Goal: Communication & Community: Answer question/provide support

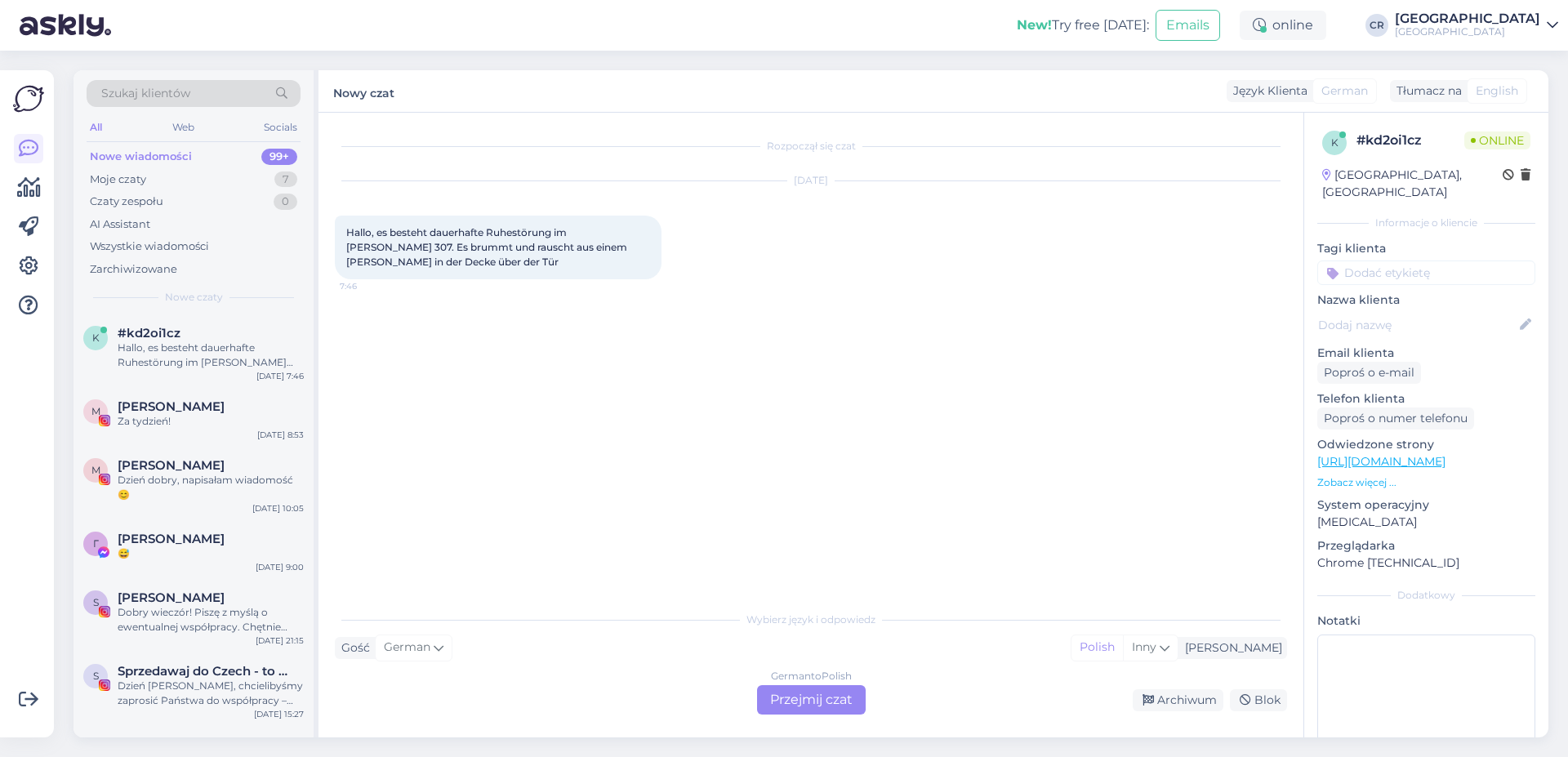
click at [833, 698] on div "German to Polish Przejmij czat" at bounding box center [811, 700] width 108 height 30
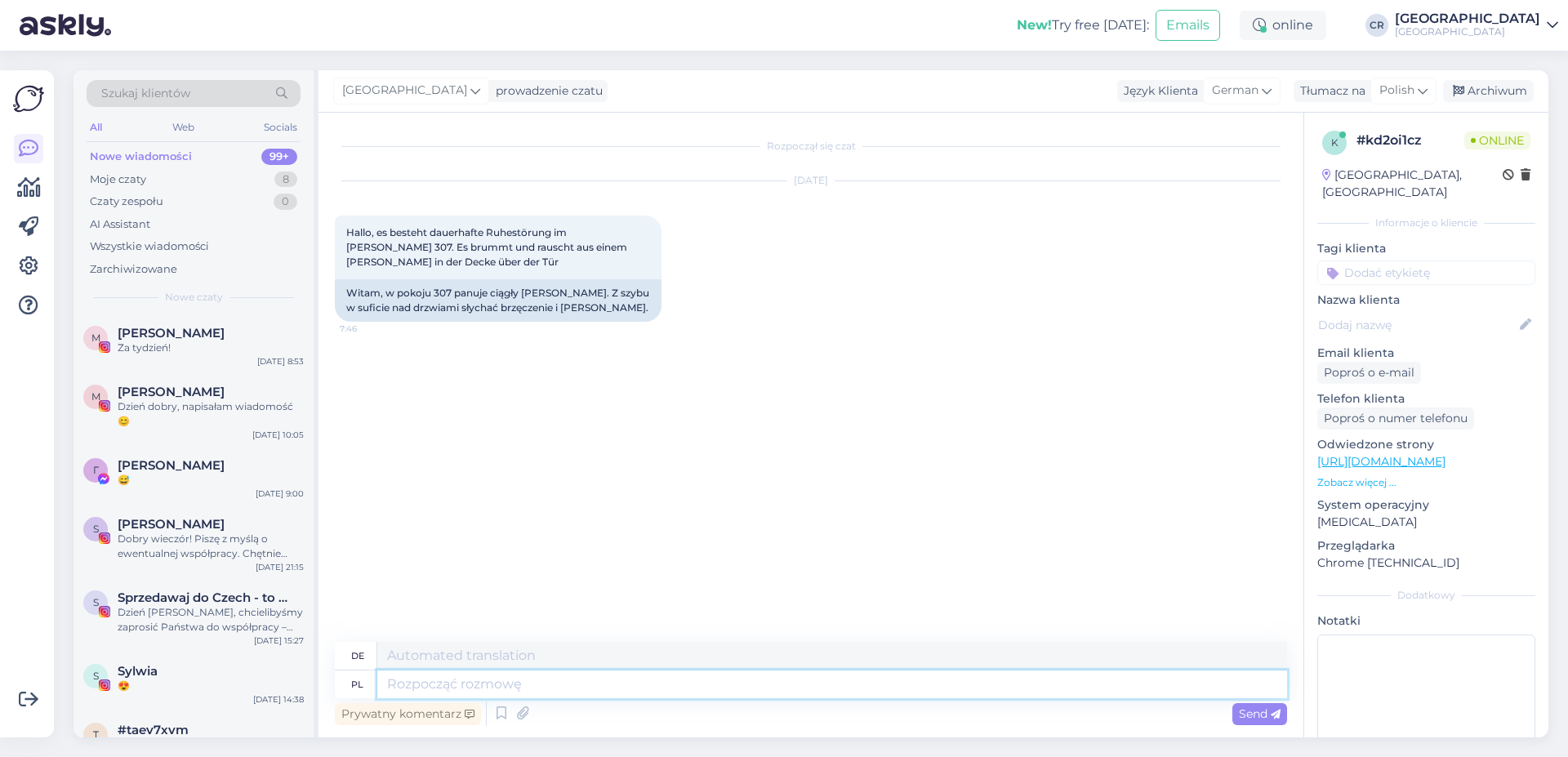
click at [415, 683] on textarea at bounding box center [833, 684] width 910 height 28
type textarea "Dzień"
type textarea "Tag"
type textarea "Dzień [PERSON_NAME], Prosimy"
type textarea "Guten Morgen, Bitte"
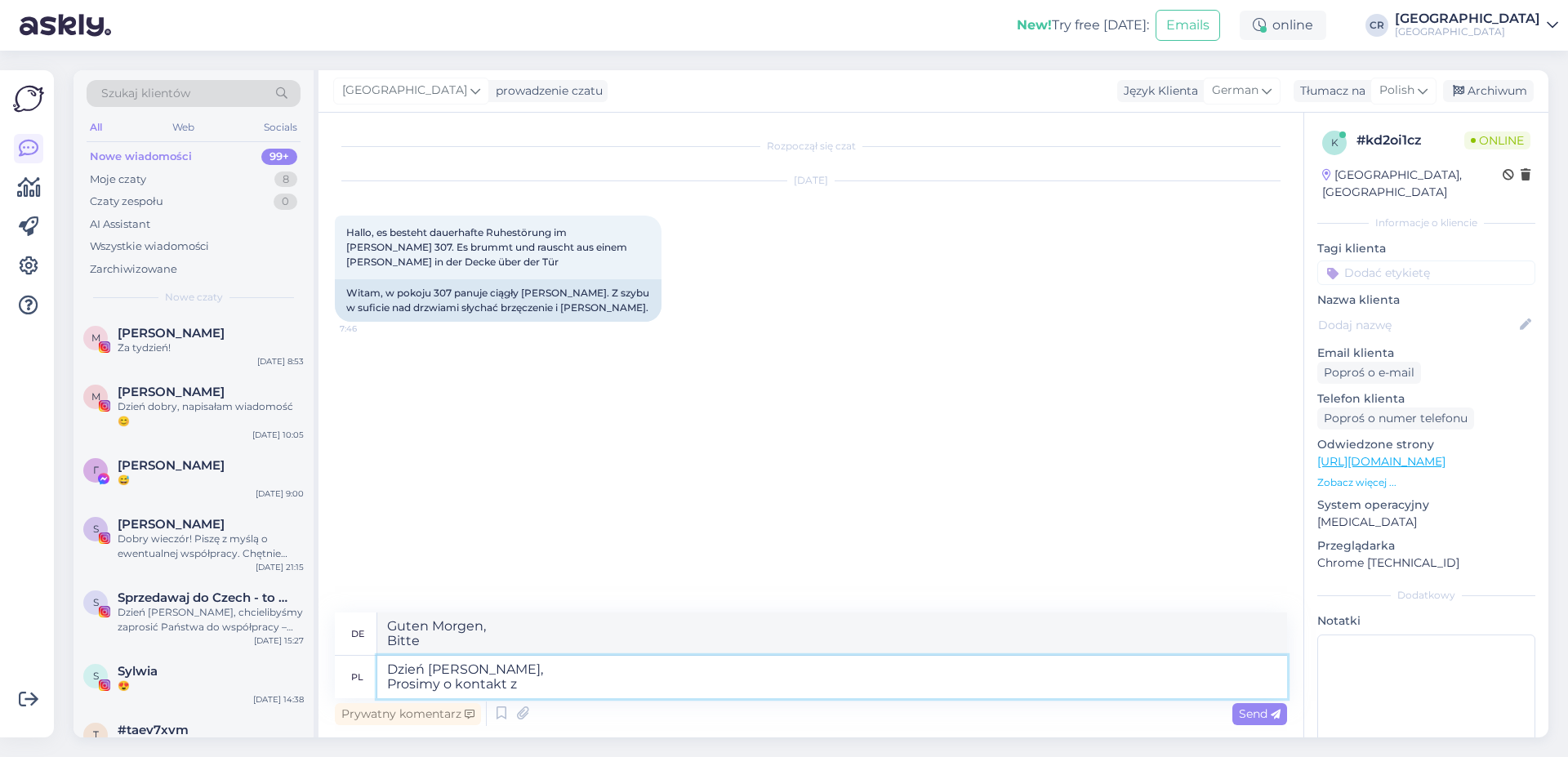
type textarea "Dzień [PERSON_NAME], Prosimy o kontakt z"
type textarea "Guten Morgen, Bitte kontaktieren Sie uns"
type textarea "Dzień [PERSON_NAME], Prosimy o kontakt z r"
type textarea "Guten Morgen, Bitte kontaktieren Sie"
type textarea "Dzień [PERSON_NAME], Prosimy o kontakt z reepcją w"
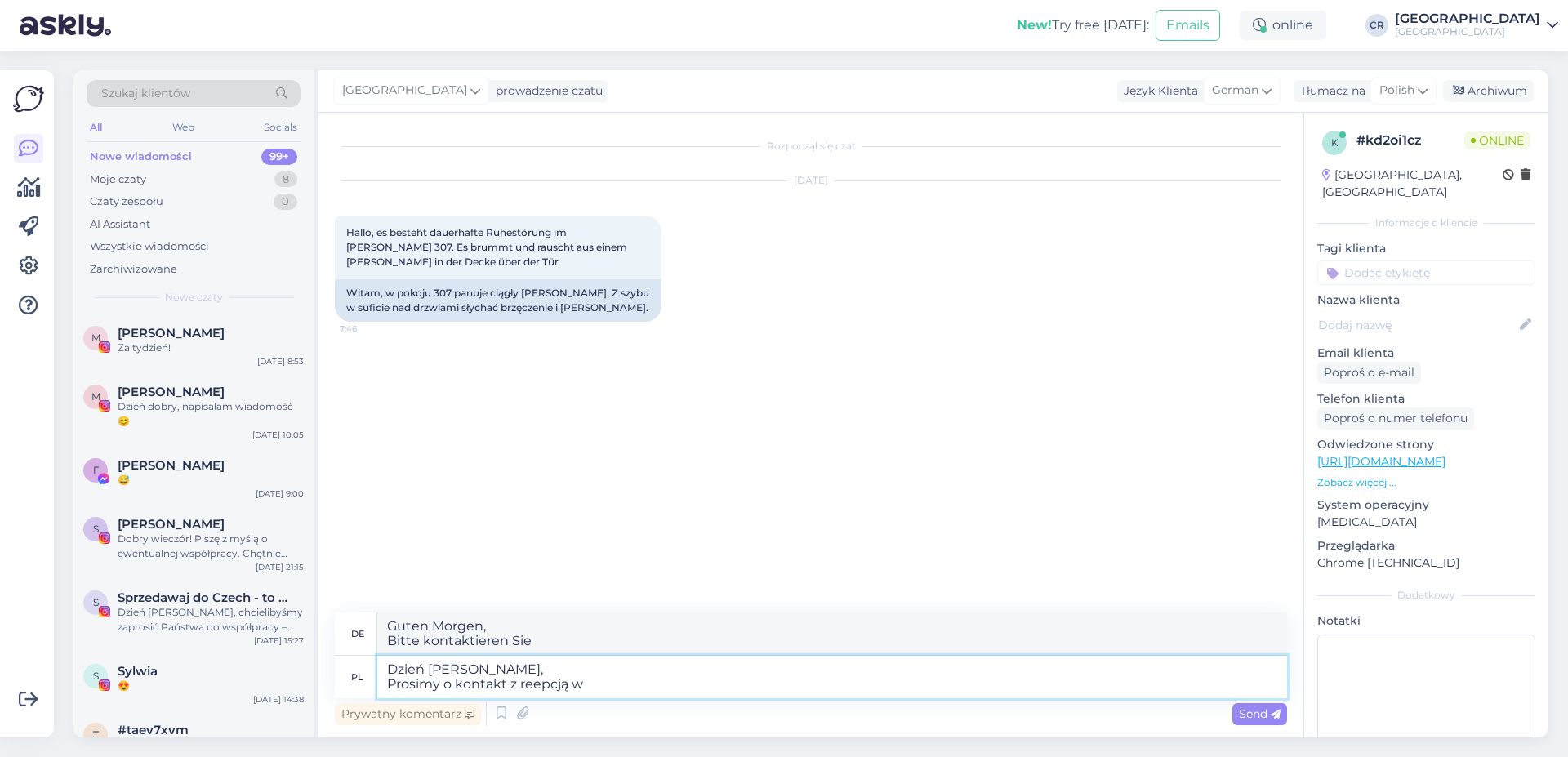
type textarea "Guten Morgen, Bitte kontaktieren Sie die Rezeption"
type textarea "Dzień [PERSON_NAME], Prosimy o kontakt z reepcją w c"
type textarea "Guten Morgen, Bitte kontaktieren Sie die Rezeption unter"
type textarea "Dzień [PERSON_NAME], Prosimy o kontakt z reepcją w celu"
type textarea "Guten Morgen, Bitte kontaktieren Sie die Rezeption, um"
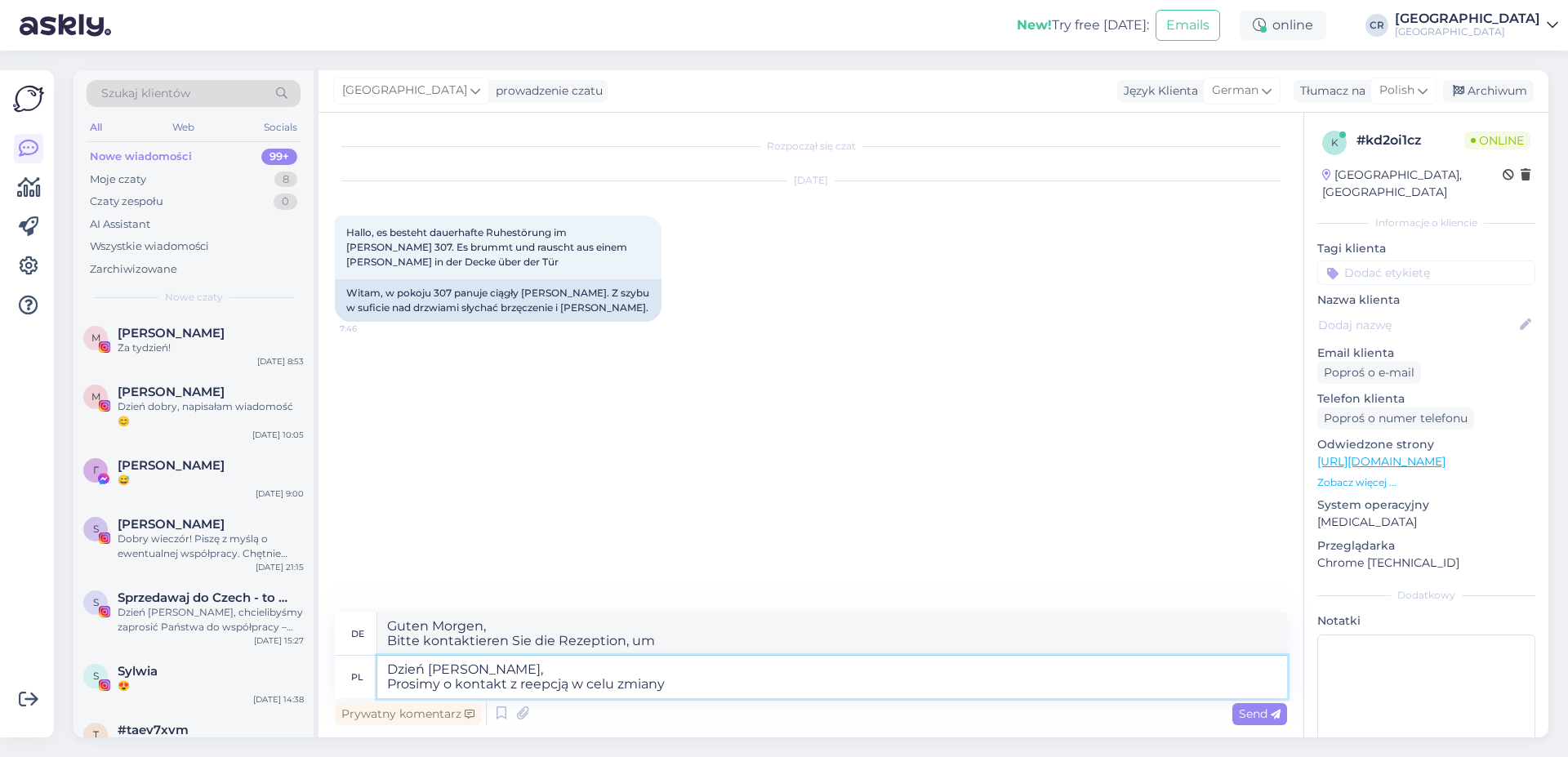
type textarea "Dzień [PERSON_NAME], Prosimy o kontakt z reepcją w celu zmiany"
type textarea "Guten Morgen. Bitte wenden Sie sich an die Rezeption, um Änderungen vorzunehmen."
click at [532, 687] on textarea "Dzień [PERSON_NAME], Prosimy o kontakt z reepcją w celu zmiany" at bounding box center [833, 677] width 910 height 43
click at [737, 686] on textarea "Dzień [PERSON_NAME], Prosimy o kontakt z recepcją w celu zmiany" at bounding box center [833, 677] width 910 height 43
type textarea "Dzień [PERSON_NAME], Prosimy o kontakt z recepcją w celu zmiany pokoju."
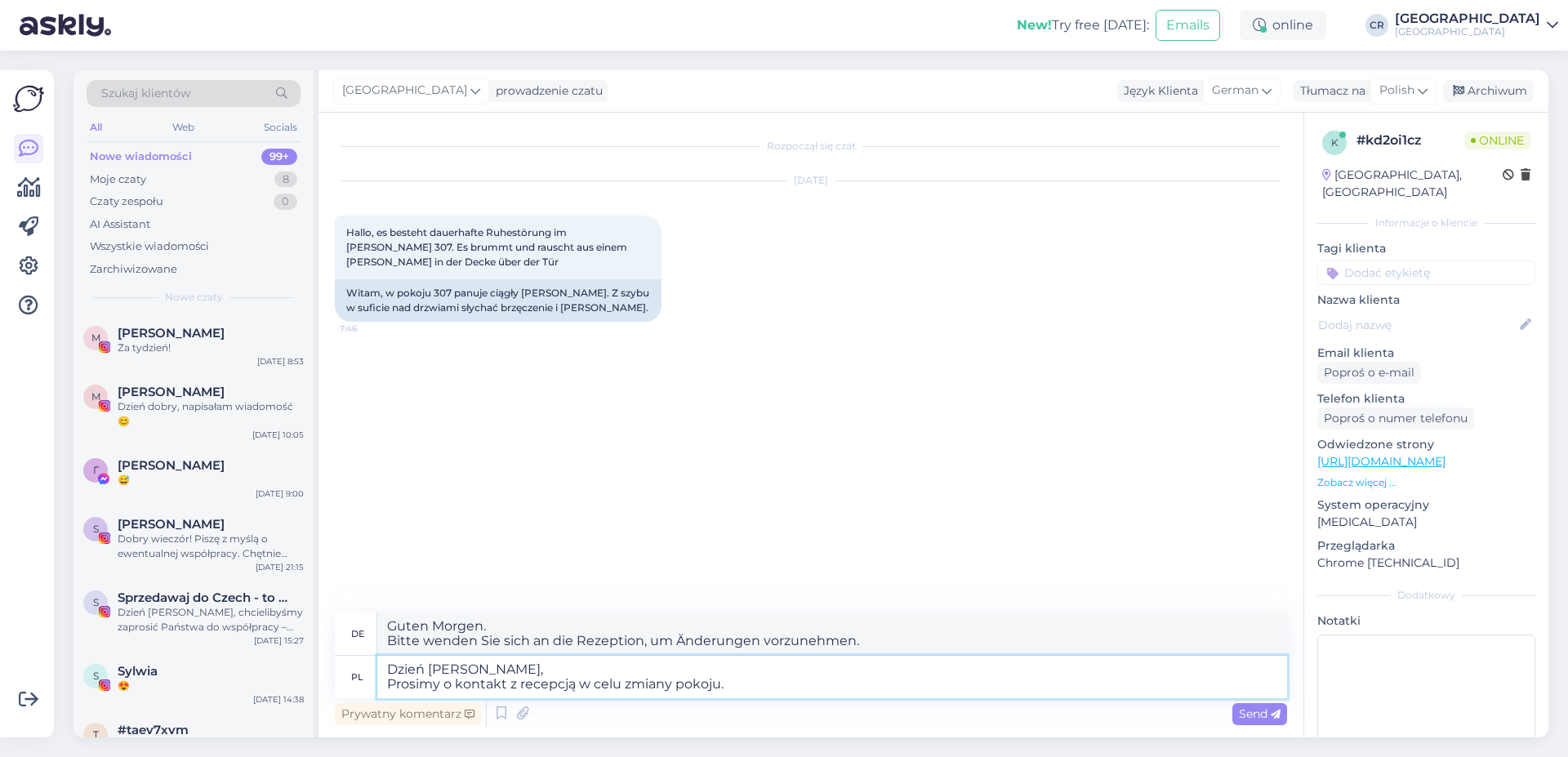
type textarea "Guten Morgen, Bitte wenden Sie sich an die Rezeption, um Ihr [PERSON_NAME] zu ä…"
type textarea "Dzień [PERSON_NAME], Prosimy o kontakt z recepcją w celu zmiany pokoju."
click at [1272, 715] on icon at bounding box center [1276, 714] width 10 height 10
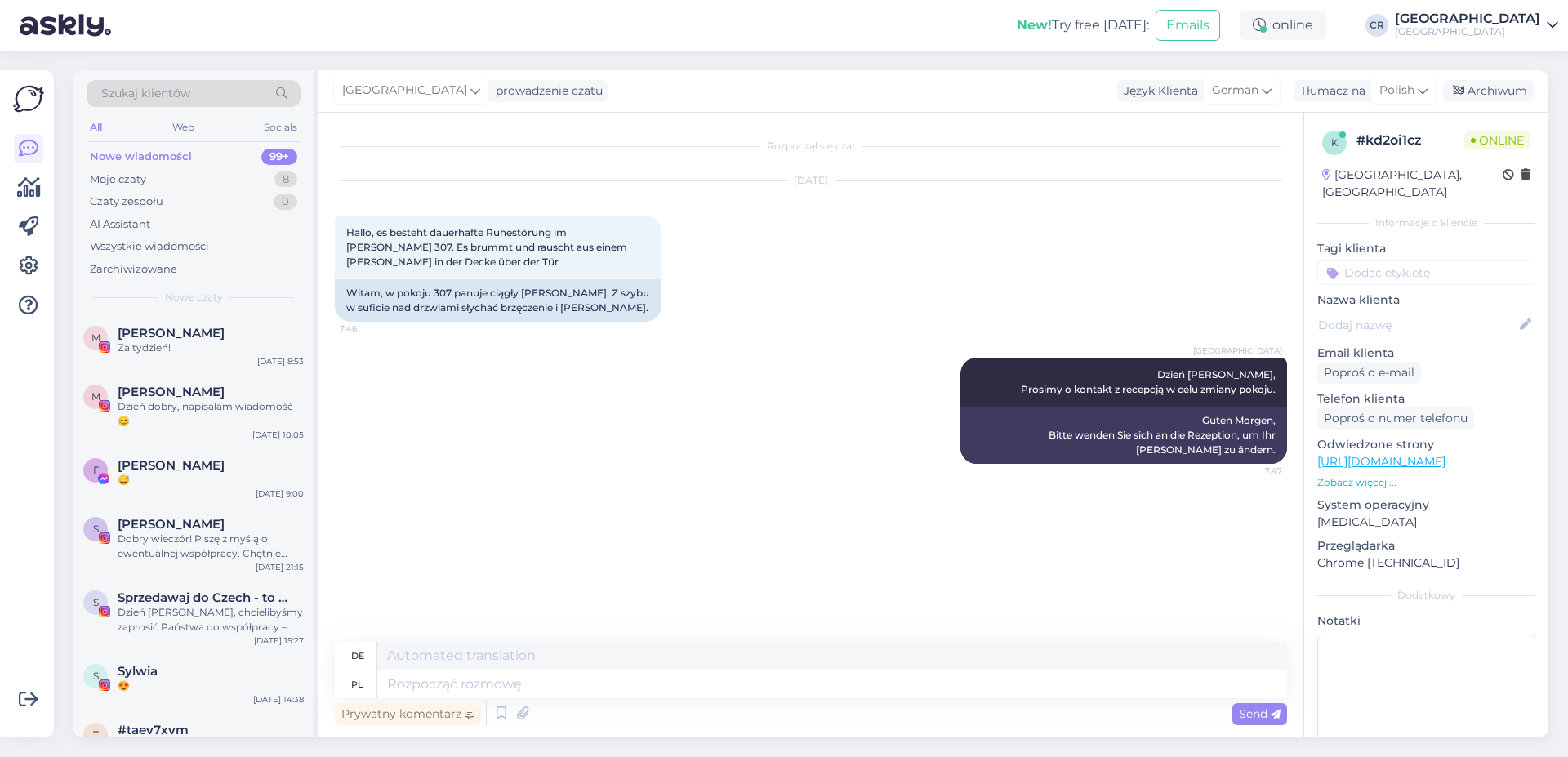
click at [561, 530] on div "Rozpoczął się czat [DATE] Hallo, es besteht dauerhafte Ruhestörung im [PERSON_N…" at bounding box center [818, 378] width 967 height 498
